Goal: Navigation & Orientation: Find specific page/section

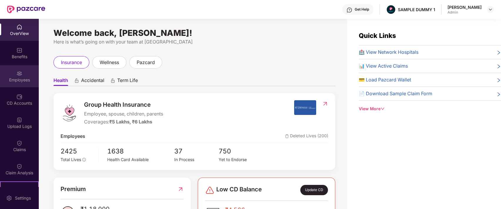
click at [10, 80] on div "Employees" at bounding box center [19, 80] width 39 height 6
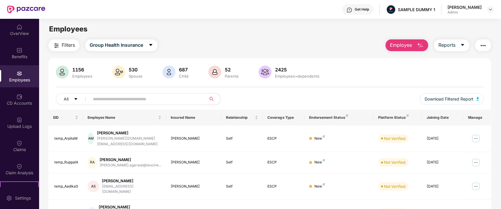
click at [414, 43] on button "Employee" at bounding box center [406, 45] width 43 height 12
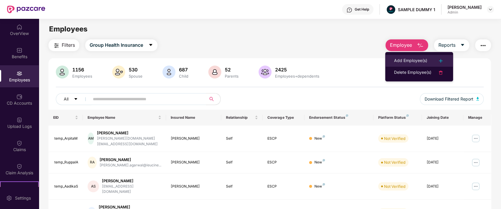
click at [411, 56] on li "Add Employee(s)" at bounding box center [419, 61] width 68 height 12
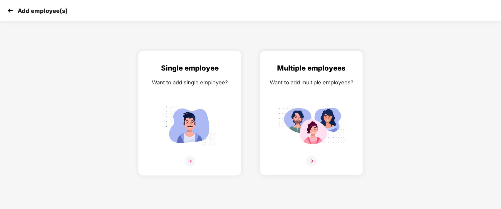
click at [198, 57] on div "Single employee Want to add single employee?" at bounding box center [189, 113] width 103 height 125
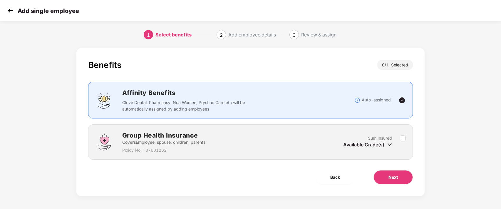
scroll to position [1, 0]
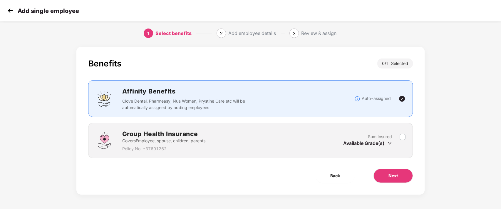
click at [389, 144] on icon "down" at bounding box center [389, 143] width 5 height 5
click at [387, 172] on button "Next" at bounding box center [392, 176] width 39 height 14
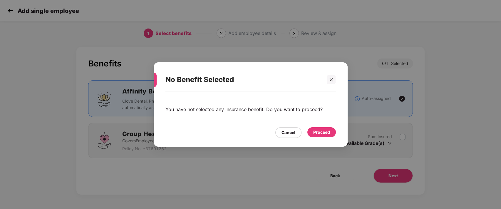
click at [329, 132] on div "Proceed" at bounding box center [321, 132] width 17 height 6
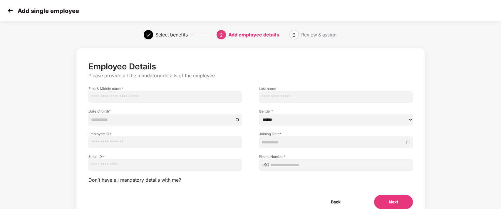
click at [14, 10] on img at bounding box center [10, 10] width 9 height 9
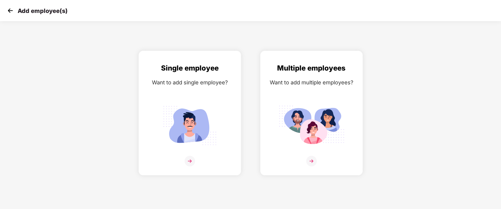
click at [14, 10] on img at bounding box center [10, 10] width 9 height 9
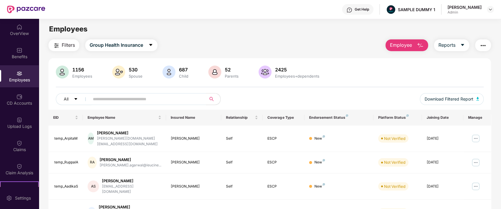
click at [405, 44] on span "Employee" at bounding box center [401, 44] width 22 height 7
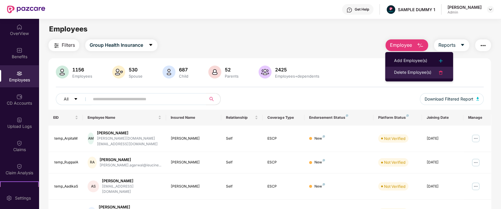
click at [405, 69] on div "Delete Employee(s)" at bounding box center [412, 72] width 37 height 7
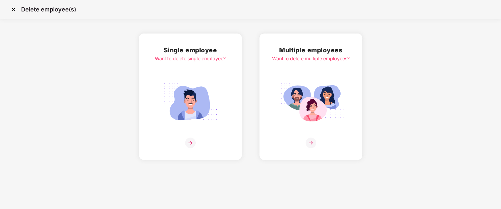
click at [208, 82] on img at bounding box center [190, 103] width 66 height 46
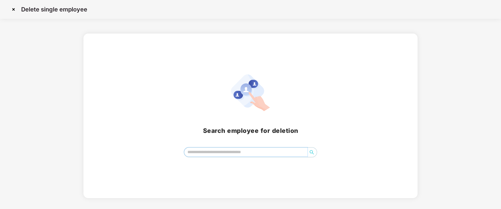
click at [219, 149] on input "search" at bounding box center [245, 151] width 123 height 9
click at [13, 10] on img at bounding box center [13, 9] width 9 height 9
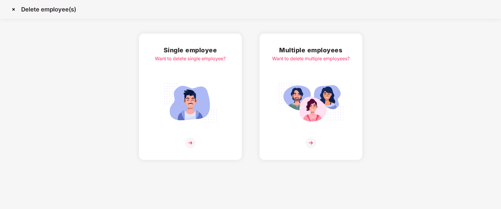
click at [15, 11] on img at bounding box center [13, 9] width 9 height 9
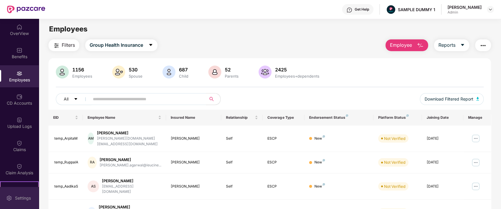
click at [7, 194] on div at bounding box center [9, 197] width 6 height 6
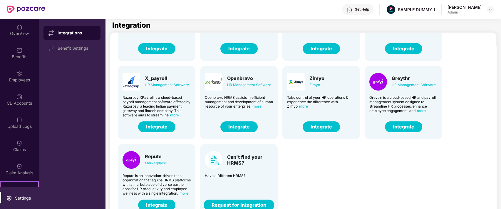
scroll to position [19, 0]
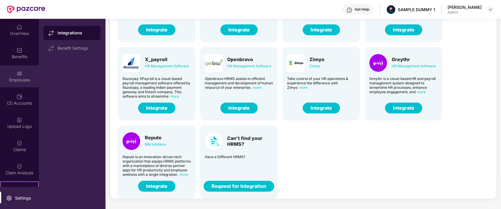
click at [14, 75] on div "Employees" at bounding box center [19, 76] width 39 height 22
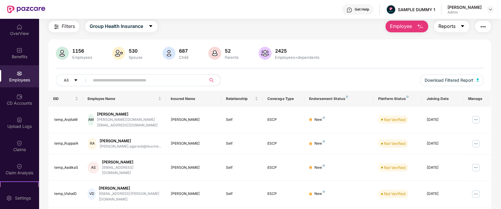
click at [456, 26] on button "Reports" at bounding box center [451, 27] width 35 height 12
click at [314, 28] on div "Filters Group Health Insurance Employee Reports" at bounding box center [269, 27] width 443 height 12
click at [19, 100] on div "CD Accounts" at bounding box center [19, 99] width 39 height 22
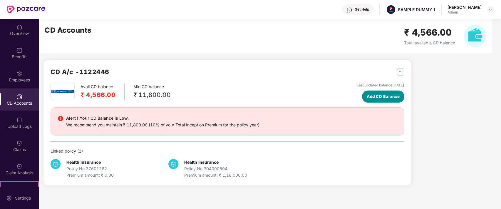
click at [390, 97] on span "Add CD Balance" at bounding box center [383, 96] width 33 height 6
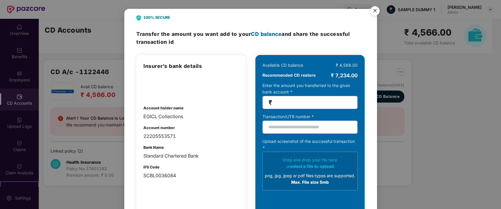
click at [374, 13] on img "Close" at bounding box center [375, 12] width 16 height 16
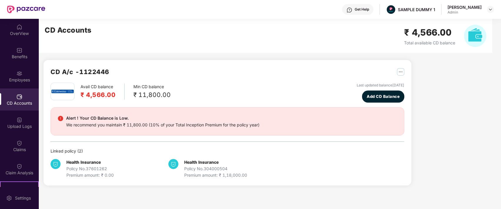
click at [211, 104] on div "Avail CD balance ₹ 4,566.00 Min CD balance ₹ 11,800.00 Last updated balance 23 …" at bounding box center [228, 131] width 354 height 96
click at [16, 143] on img at bounding box center [19, 143] width 6 height 6
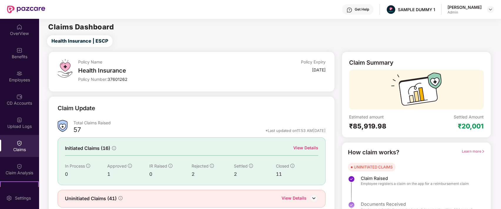
scroll to position [21, 0]
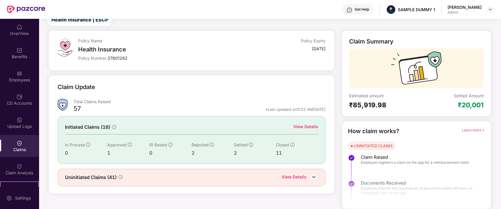
click at [311, 126] on div "View Details" at bounding box center [305, 126] width 25 height 6
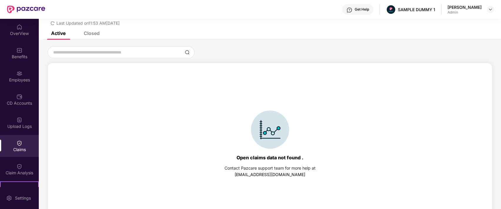
click at [86, 32] on div "Closed" at bounding box center [92, 33] width 16 height 6
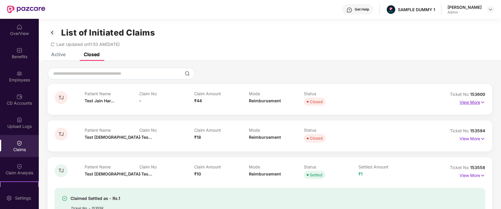
click at [463, 100] on p "View More" at bounding box center [472, 102] width 26 height 8
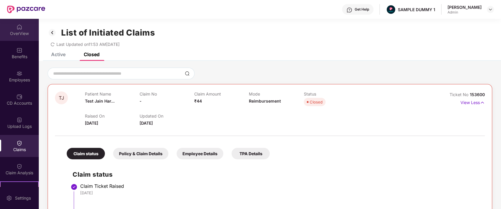
click at [17, 27] on img at bounding box center [19, 27] width 6 height 6
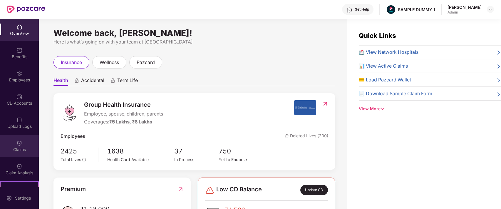
click at [12, 149] on div "Claims" at bounding box center [19, 150] width 39 height 6
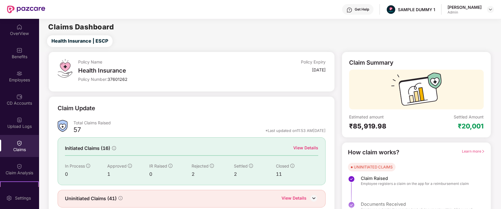
scroll to position [21, 0]
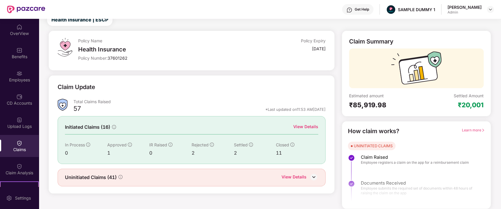
click at [361, 11] on div "Get Help" at bounding box center [357, 9] width 31 height 11
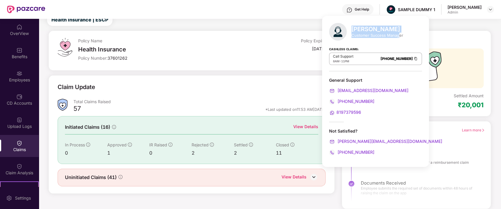
drag, startPoint x: 352, startPoint y: 28, endPoint x: 398, endPoint y: 37, distance: 46.6
click at [398, 37] on div "Mihir Singh Customer Success Manager" at bounding box center [377, 32] width 52 height 12
click at [398, 37] on div "Customer Success Manager" at bounding box center [377, 35] width 52 height 5
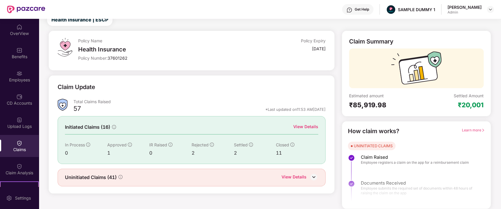
click at [273, 103] on div "Total Claims Raised" at bounding box center [199, 102] width 252 height 6
click at [19, 27] on img at bounding box center [19, 27] width 6 height 6
